Goal: Transaction & Acquisition: Download file/media

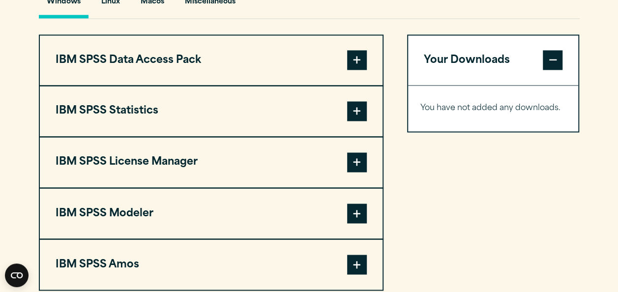
scroll to position [749, 0]
click at [355, 102] on span at bounding box center [357, 111] width 20 height 20
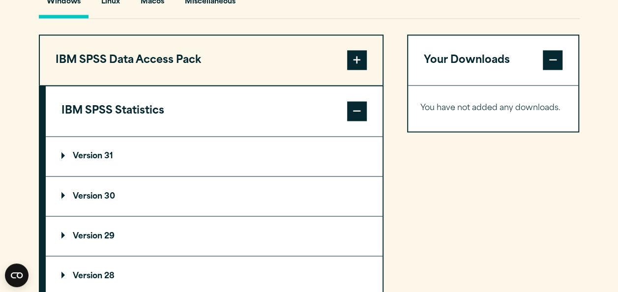
click at [99, 152] on p "Version 31" at bounding box center [87, 156] width 52 height 8
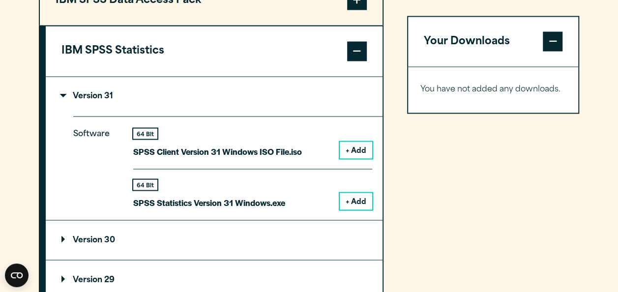
scroll to position [826, 0]
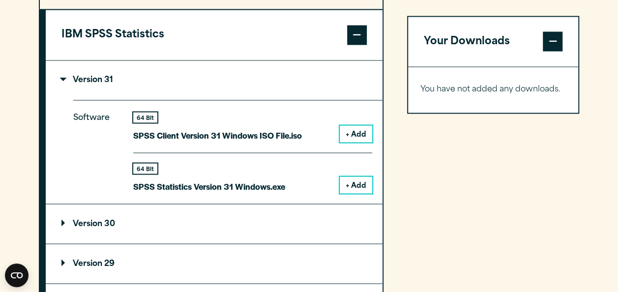
click at [349, 135] on button "+ Add" at bounding box center [356, 133] width 32 height 17
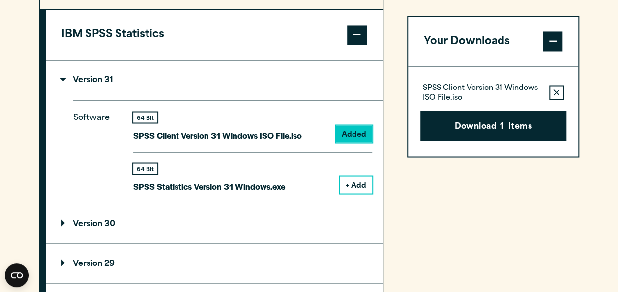
click at [356, 183] on button "+ Add" at bounding box center [356, 184] width 32 height 17
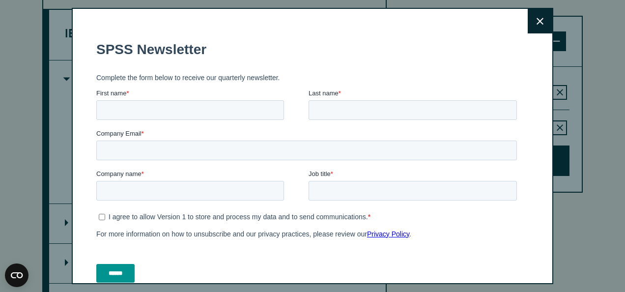
click at [537, 23] on icon at bounding box center [540, 21] width 7 height 7
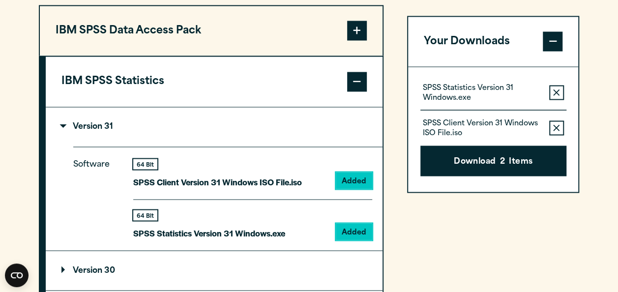
scroll to position [775, 0]
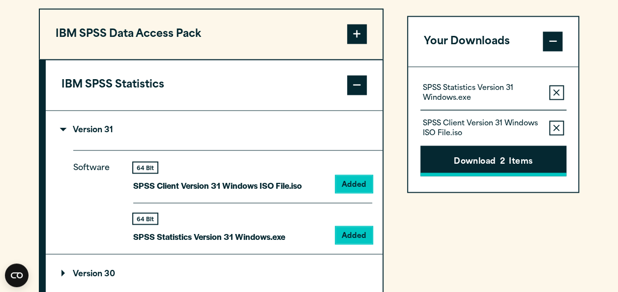
click at [470, 158] on button "Download 2 Items" at bounding box center [493, 161] width 146 height 30
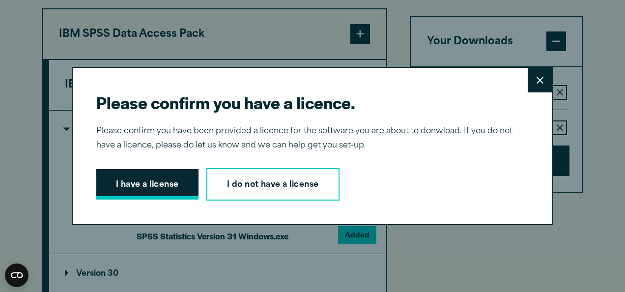
click at [140, 180] on button "I have a license" at bounding box center [147, 184] width 102 height 30
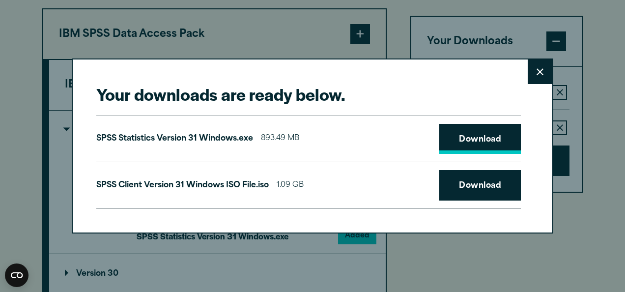
click at [458, 139] on link "Download" at bounding box center [480, 139] width 82 height 30
click at [464, 185] on link "Download" at bounding box center [480, 185] width 82 height 30
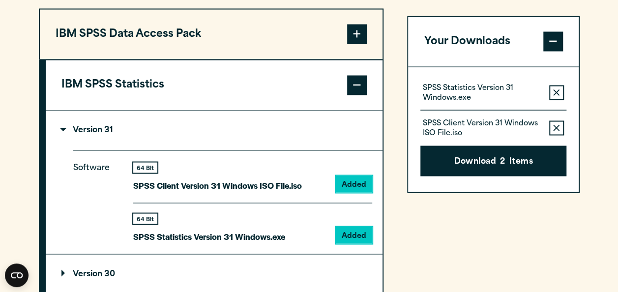
click at [5, 102] on div "Your downloads are ready below. Close SPSS Statistics Version 31 Windows.exe 89…" at bounding box center [309, 146] width 618 height 292
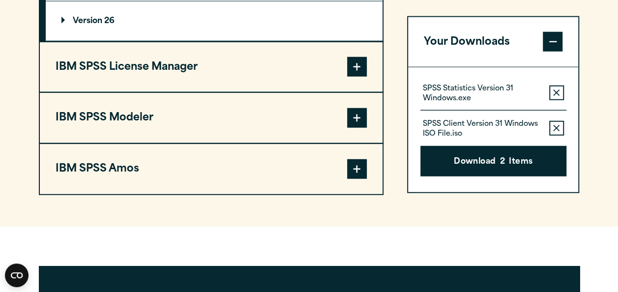
scroll to position [1188, 0]
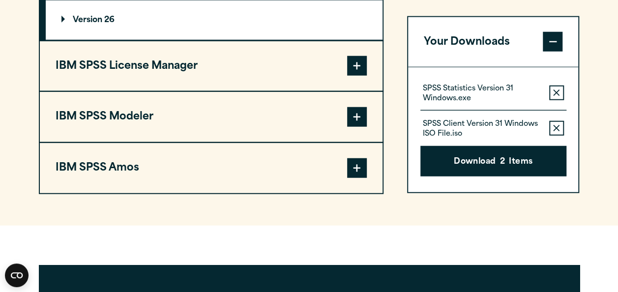
click at [360, 64] on span at bounding box center [357, 66] width 20 height 20
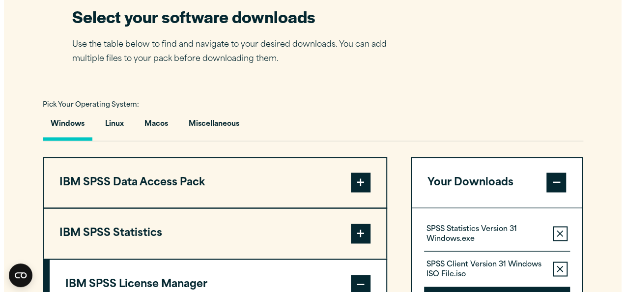
scroll to position [566, 0]
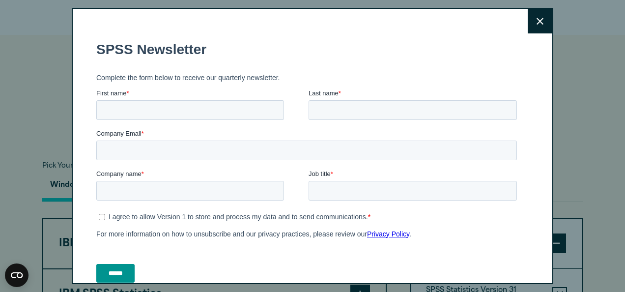
click at [529, 26] on button "Close" at bounding box center [540, 21] width 25 height 25
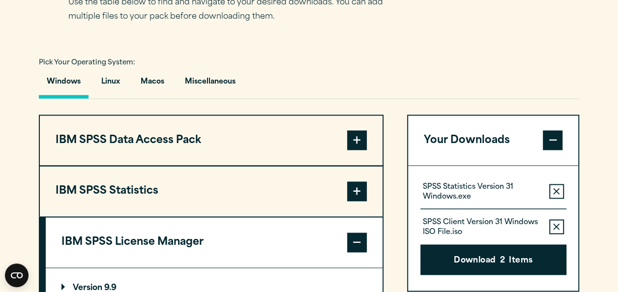
scroll to position [666, 0]
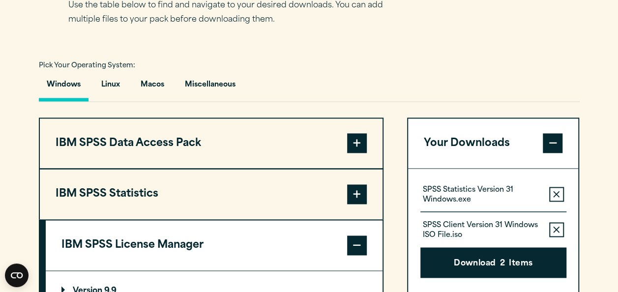
click at [351, 191] on span at bounding box center [357, 194] width 20 height 20
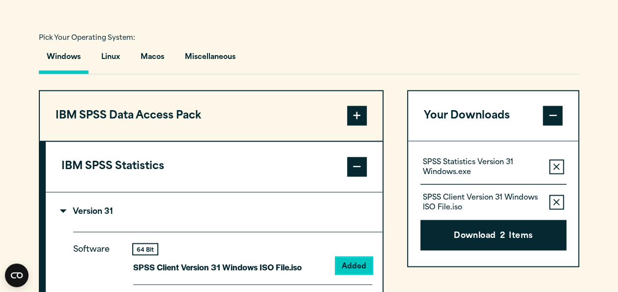
scroll to position [716, 0]
